Goal: Task Accomplishment & Management: Use online tool/utility

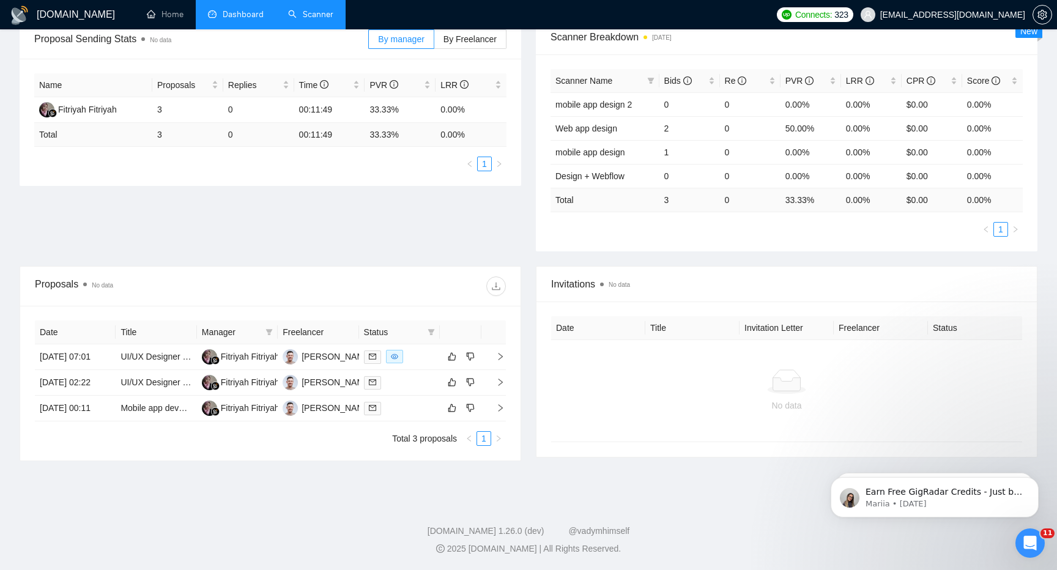
click at [310, 10] on link "Scanner" at bounding box center [310, 14] width 45 height 10
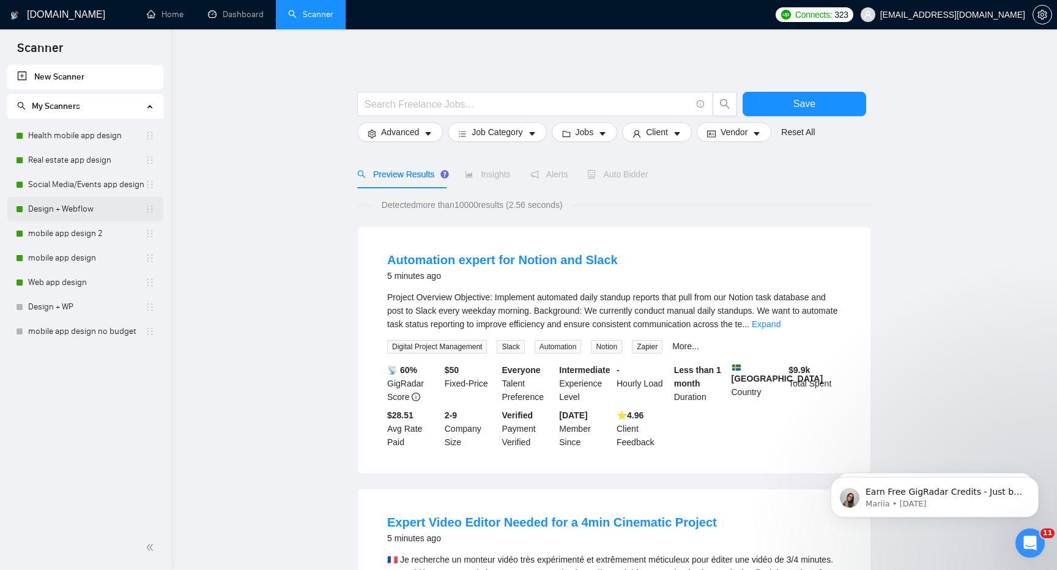
click at [150, 210] on icon "holder" at bounding box center [150, 209] width 10 height 10
click at [13, 208] on li "Design + Webflow" at bounding box center [85, 209] width 156 height 24
click at [22, 207] on div "Bidding - Auto Bidding Enabled" at bounding box center [88, 214] width 135 height 26
click at [83, 213] on link "Design + Webflow" at bounding box center [86, 209] width 117 height 24
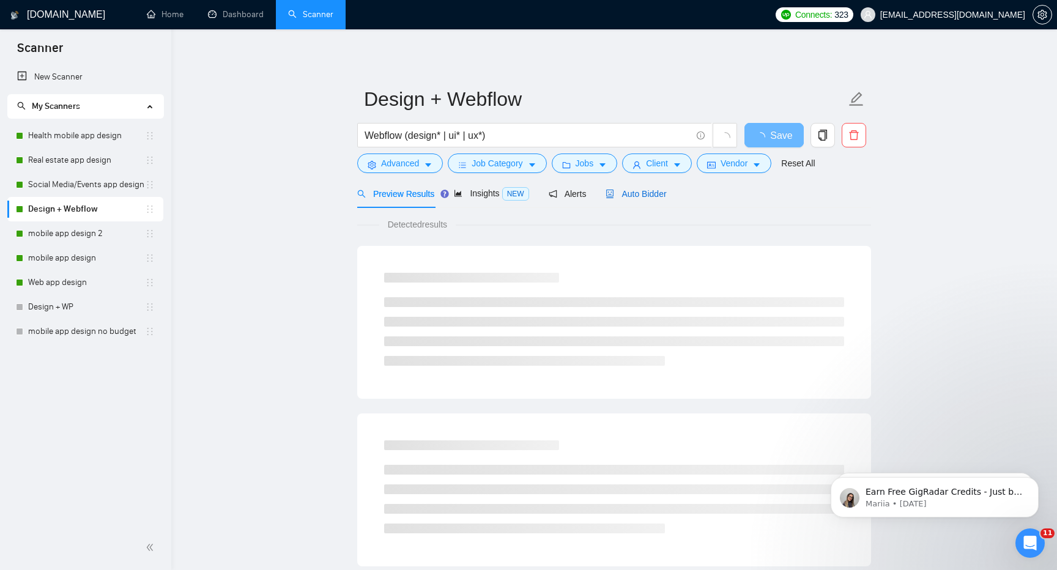
click at [652, 192] on span "Auto Bidder" at bounding box center [635, 194] width 61 height 10
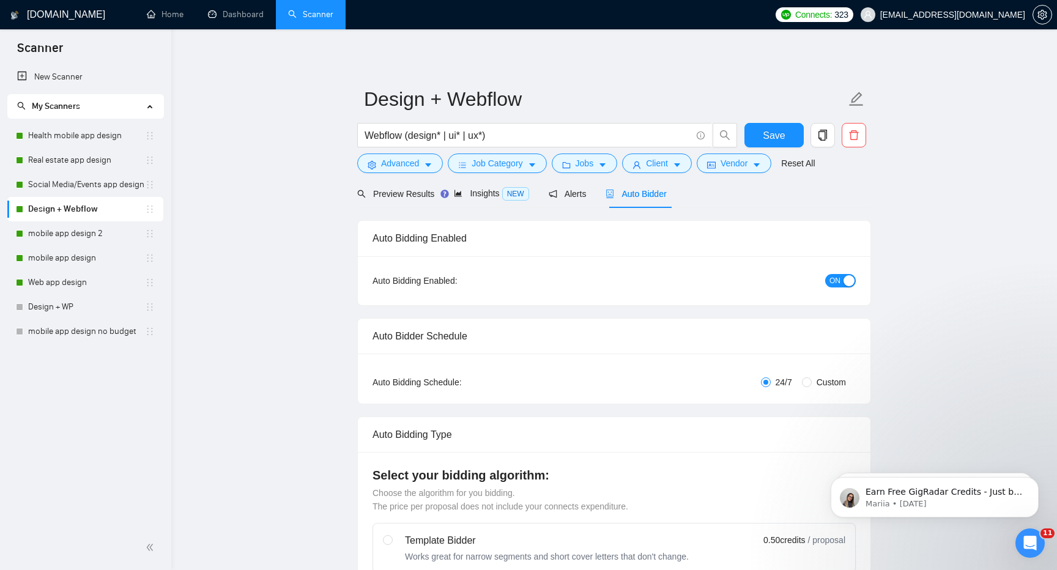
click at [833, 277] on span "ON" at bounding box center [834, 280] width 11 height 13
click at [838, 278] on span "ON" at bounding box center [834, 280] width 11 height 13
click at [771, 134] on span "Save" at bounding box center [773, 135] width 22 height 15
